Goal: Information Seeking & Learning: Learn about a topic

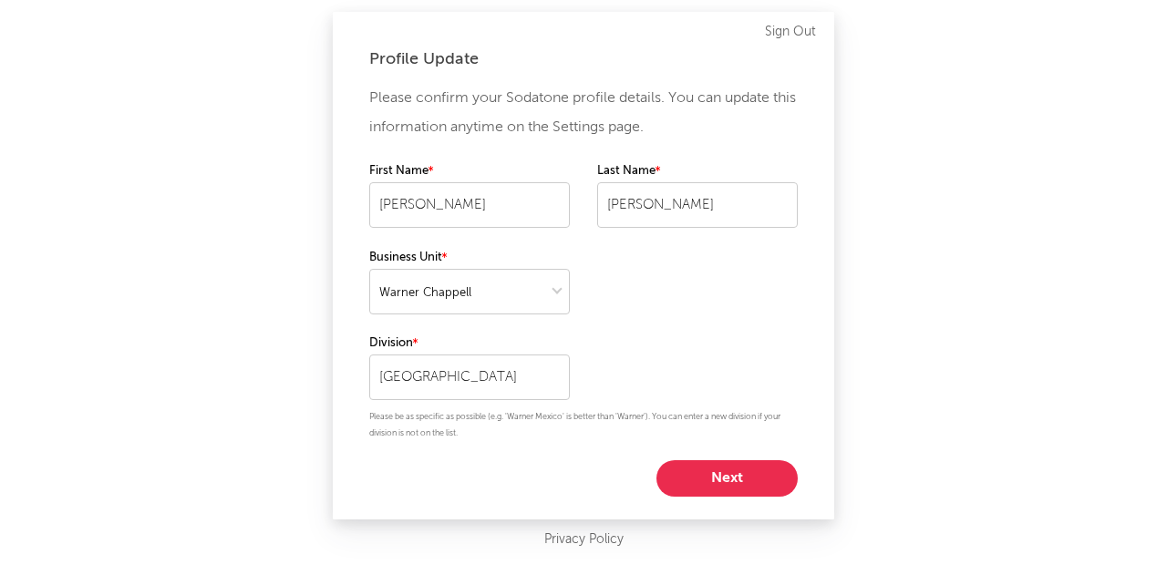
select select "warner_chappell"
click at [736, 475] on button "Next" at bounding box center [726, 478] width 141 height 36
select select "other"
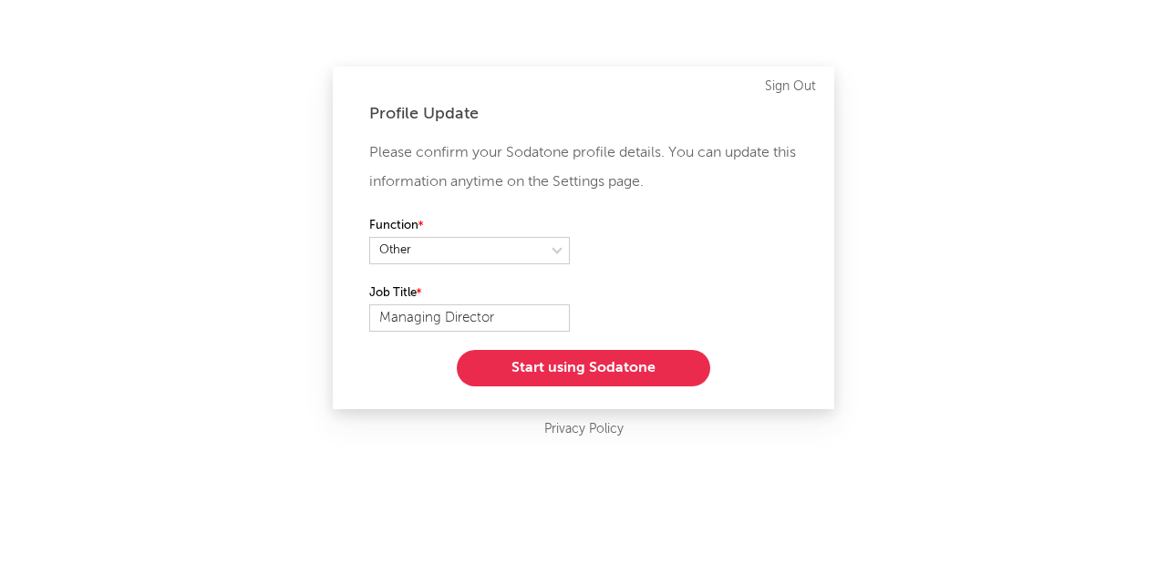
click at [623, 368] on button "Start using Sodatone" at bounding box center [583, 368] width 253 height 36
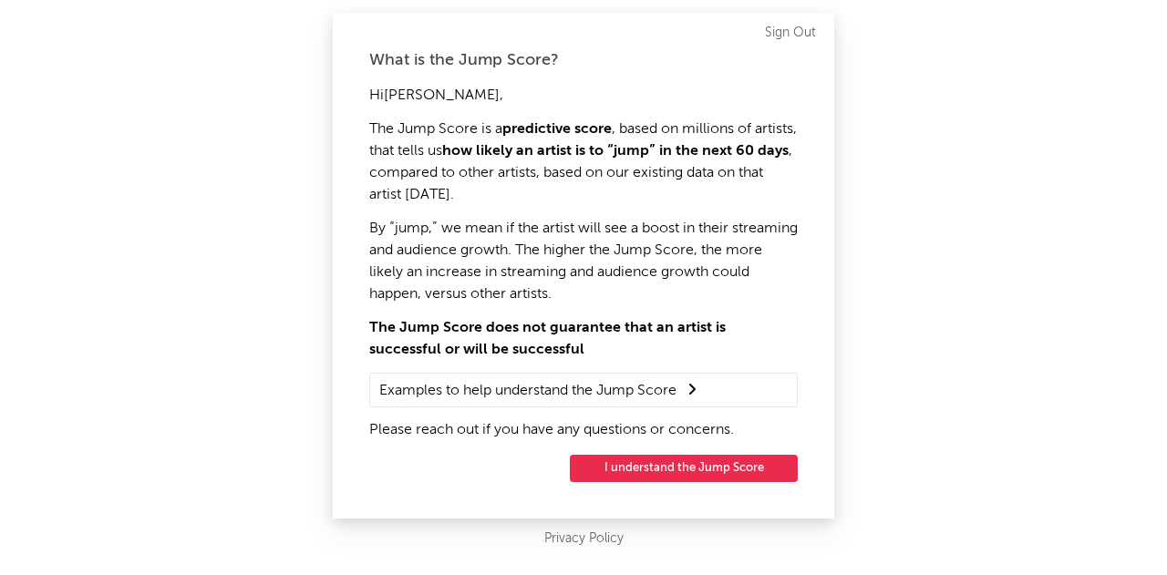
click at [724, 477] on button "I understand the Jump Score" at bounding box center [684, 468] width 228 height 27
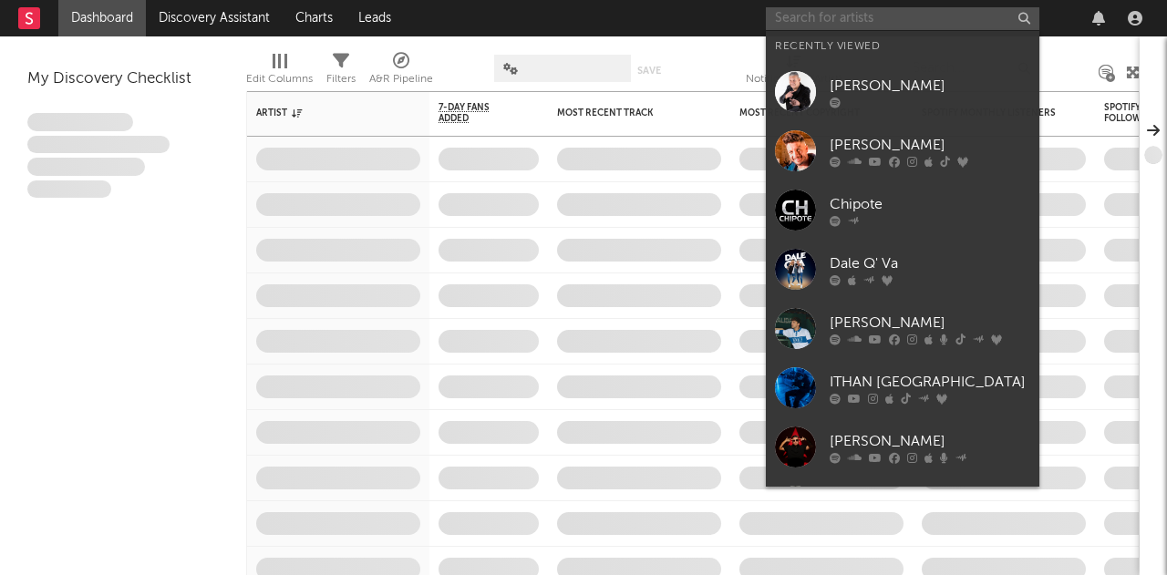
click at [861, 19] on input "text" at bounding box center [903, 18] width 274 height 23
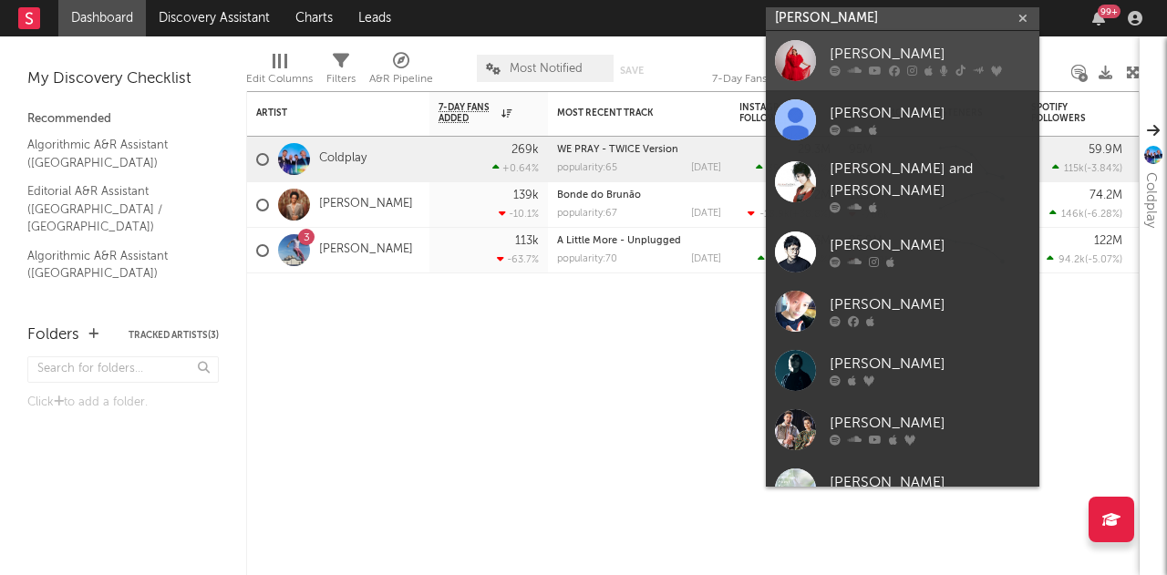
type input "[PERSON_NAME]"
click at [867, 51] on div "[PERSON_NAME]" at bounding box center [930, 55] width 201 height 22
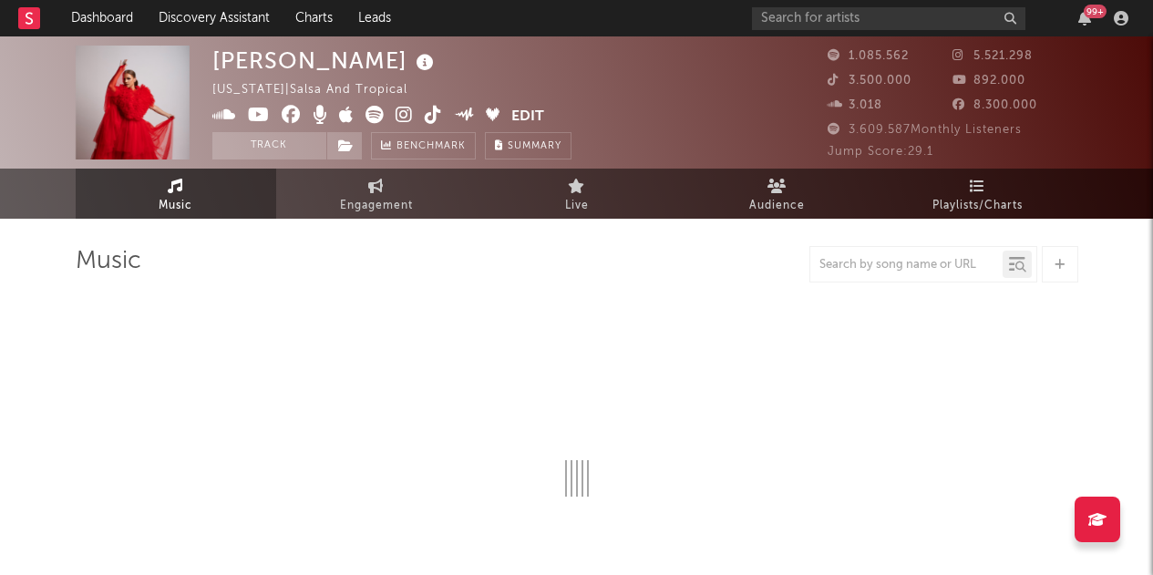
select select "6m"
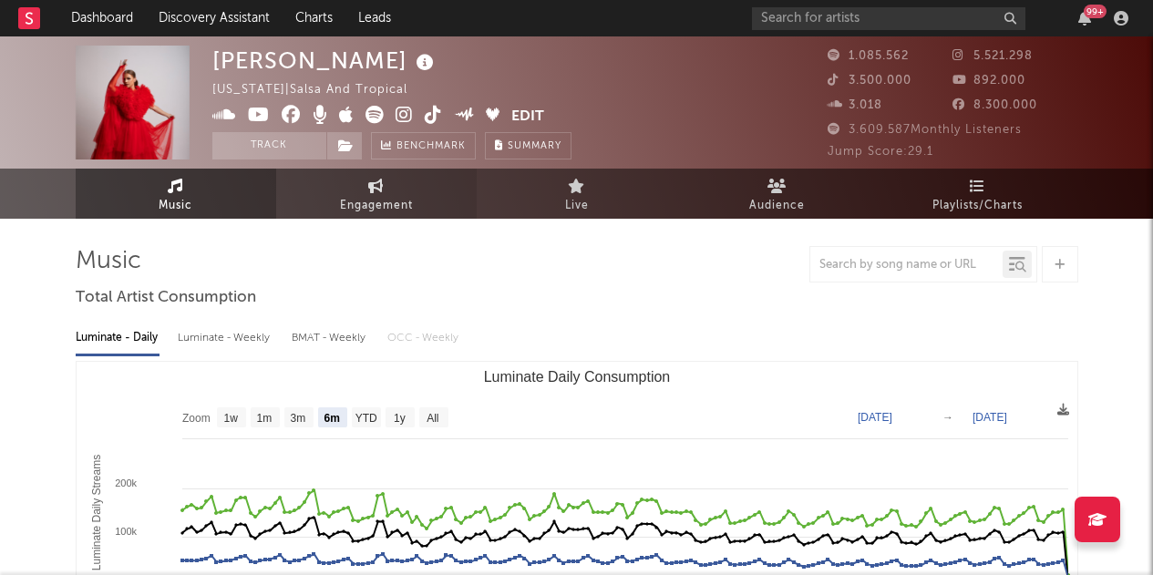
click at [356, 189] on link "Engagement" at bounding box center [376, 194] width 201 height 50
select select "1w"
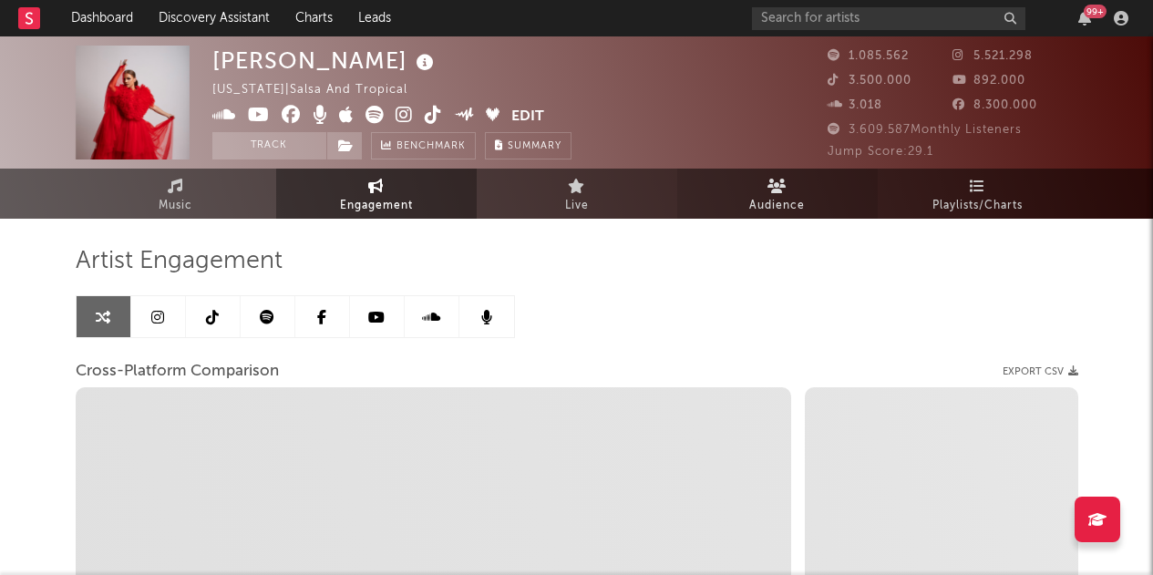
click at [749, 184] on link "Audience" at bounding box center [777, 194] width 201 height 50
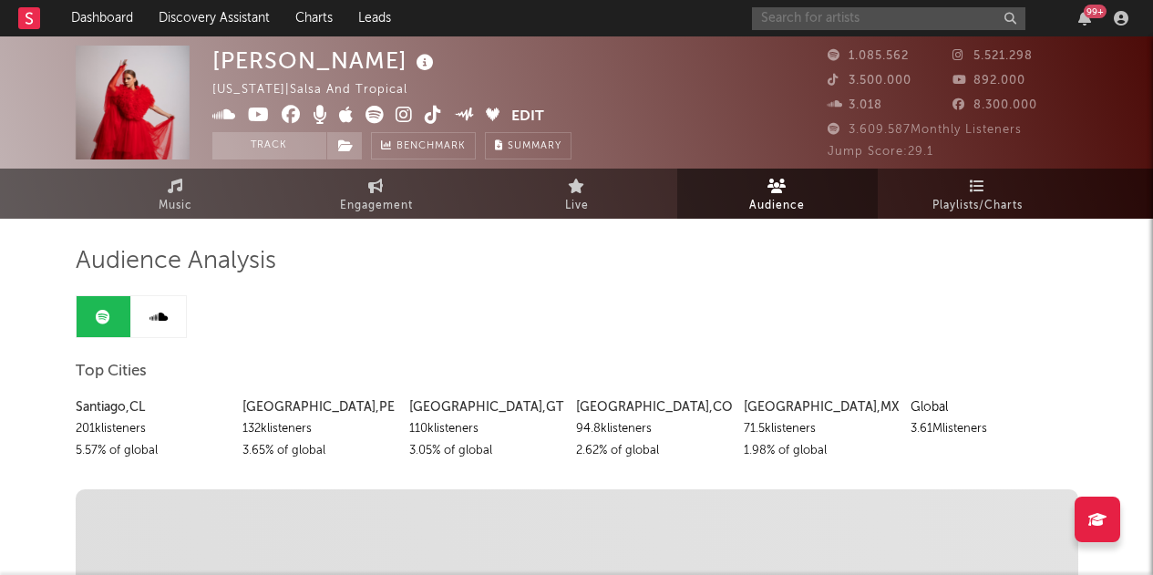
click at [878, 15] on input "text" at bounding box center [889, 18] width 274 height 23
type input "o"
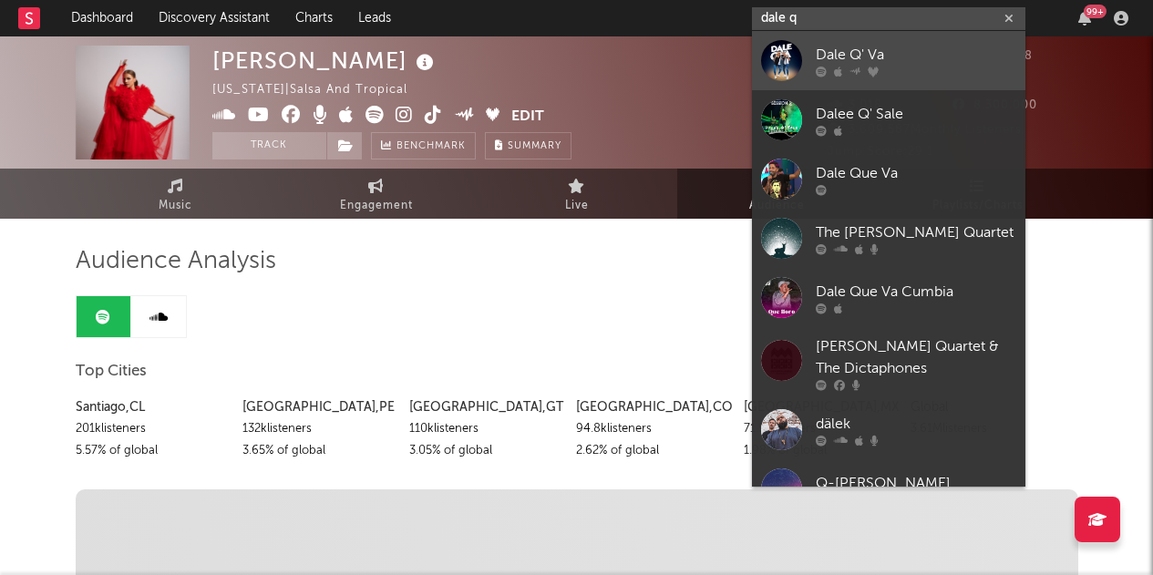
type input "dale q"
click at [861, 58] on div "Dale Q' Va" at bounding box center [916, 55] width 201 height 22
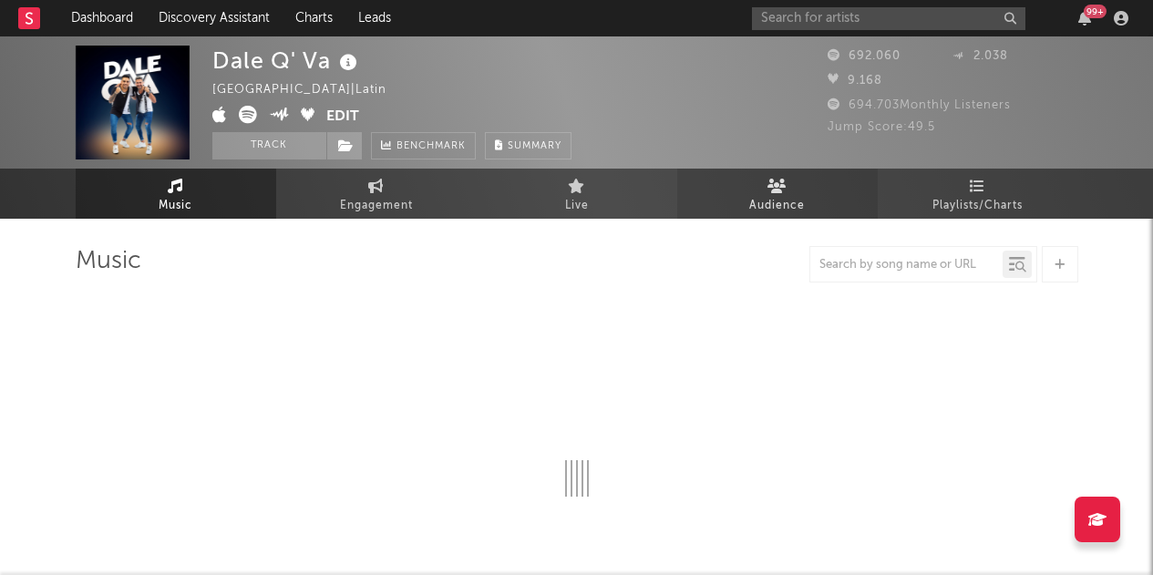
select select "6m"
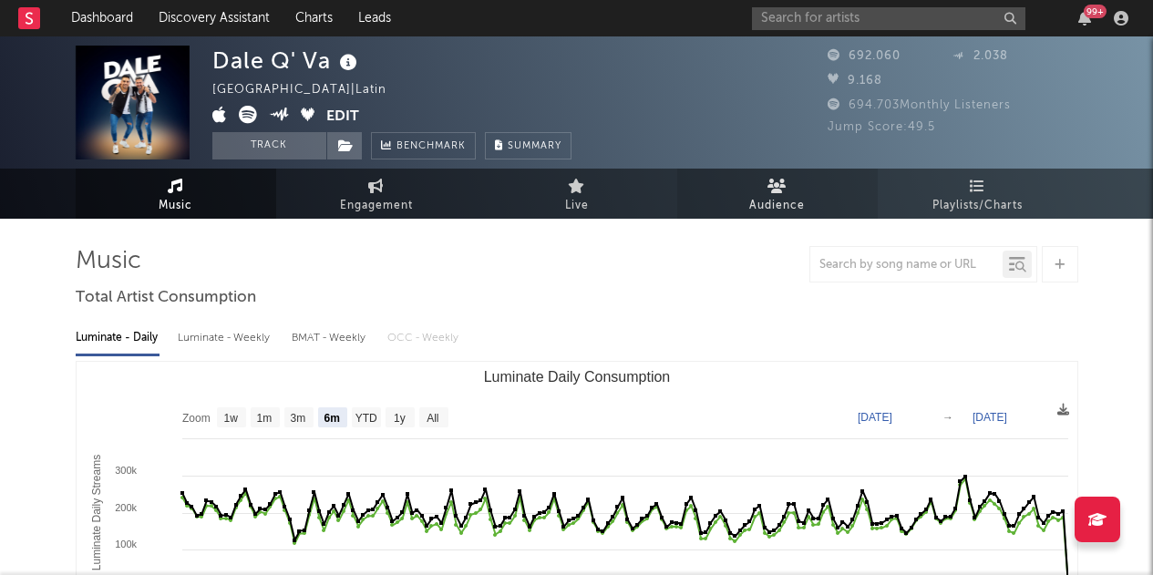
click at [789, 185] on link "Audience" at bounding box center [777, 194] width 201 height 50
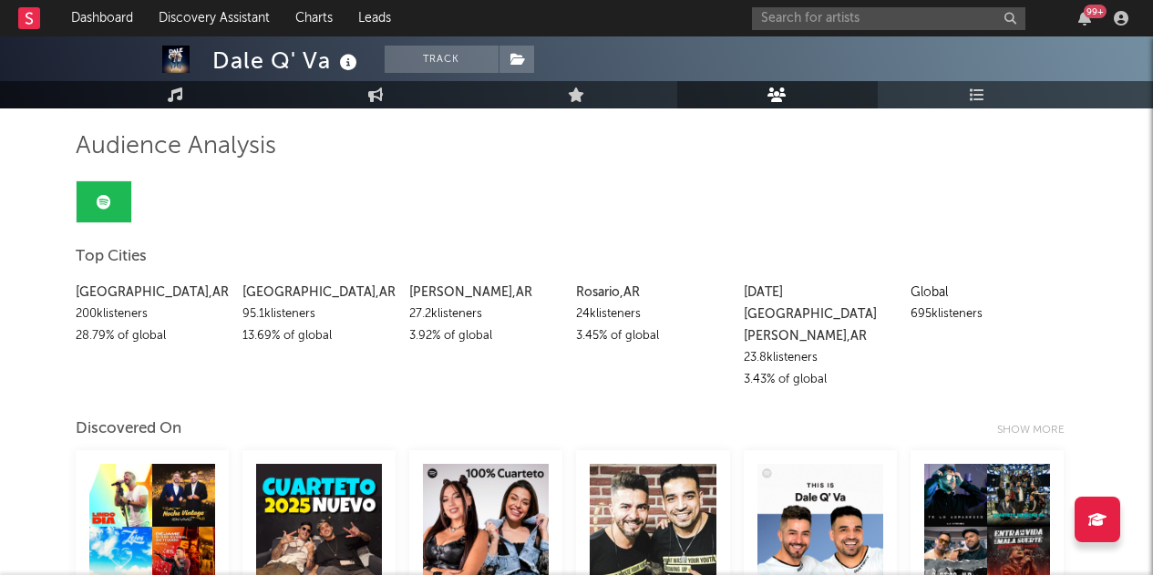
scroll to position [182, 0]
